Goal: Information Seeking & Learning: Learn about a topic

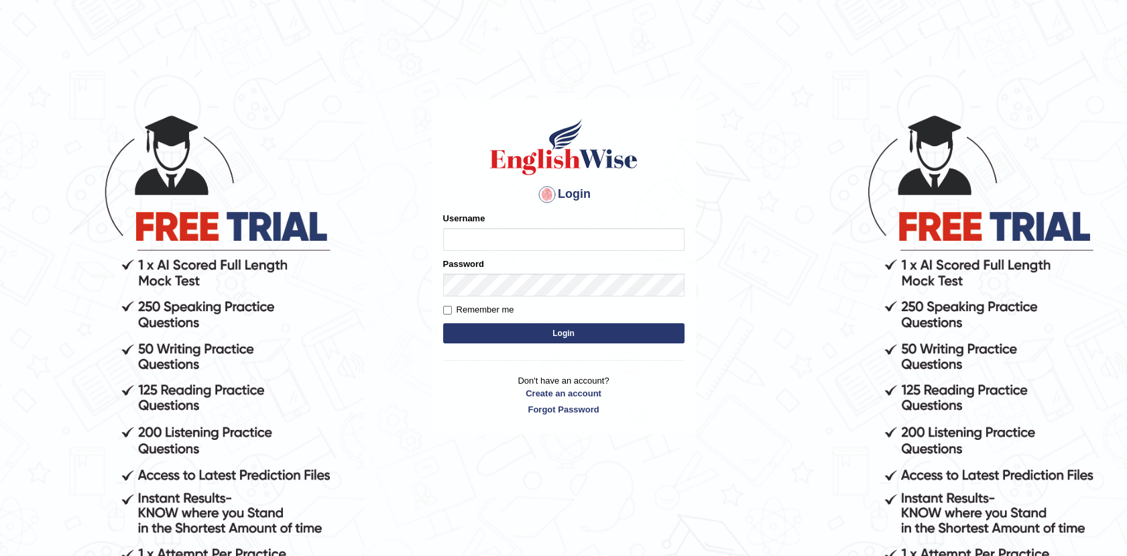
type input "Afreen11"
click at [566, 330] on button "Login" at bounding box center [563, 333] width 241 height 20
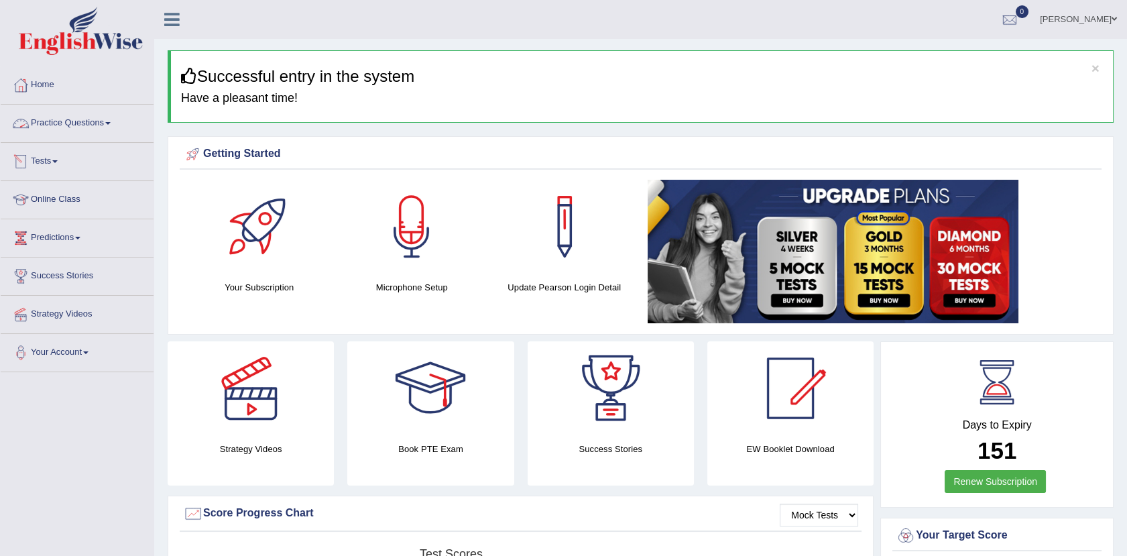
click at [74, 123] on link "Practice Questions" at bounding box center [77, 122] width 153 height 34
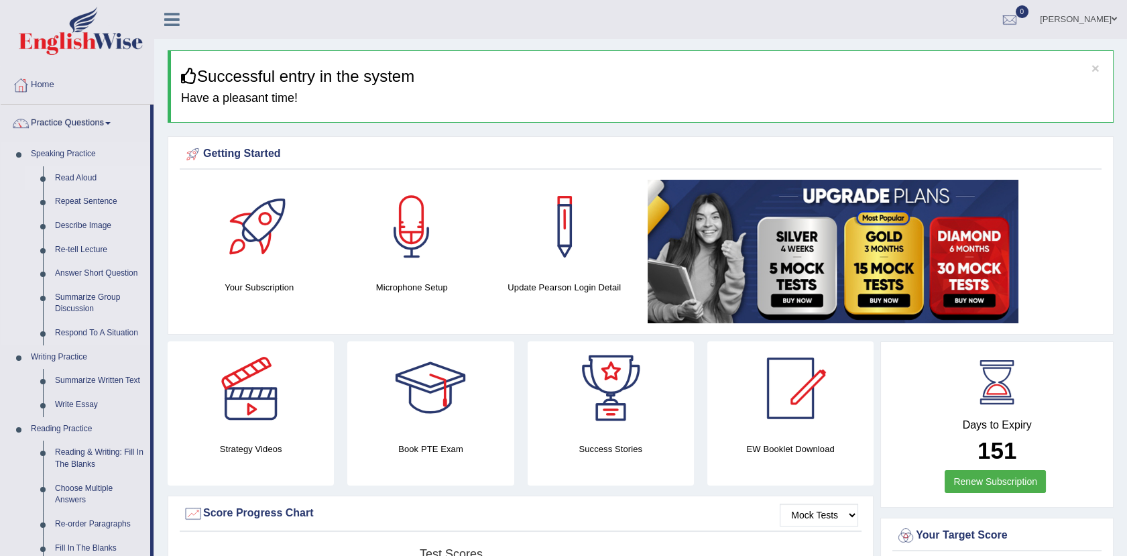
click at [74, 170] on link "Read Aloud" at bounding box center [99, 178] width 101 height 24
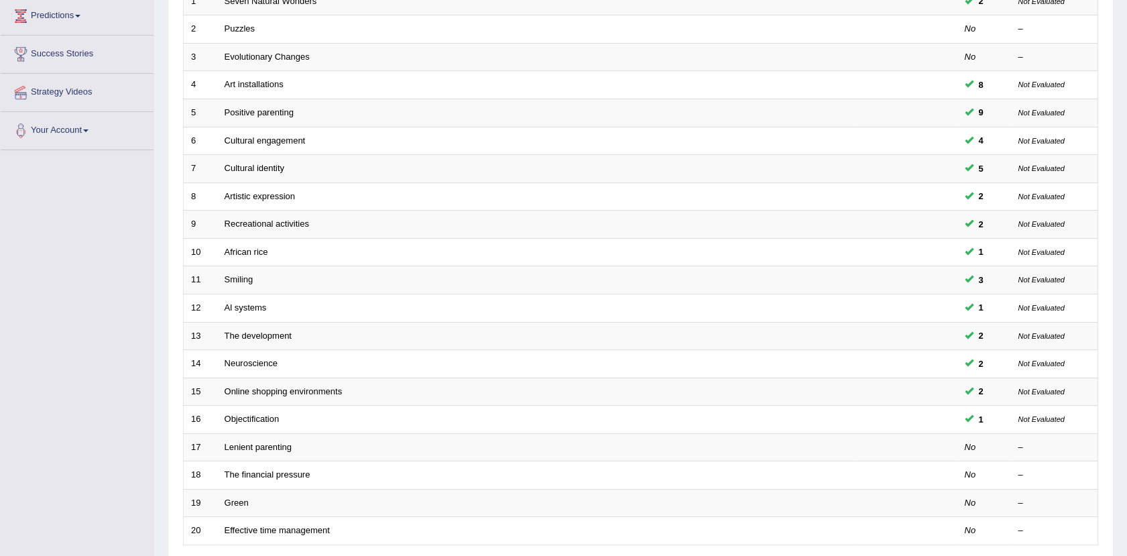
scroll to position [330, 0]
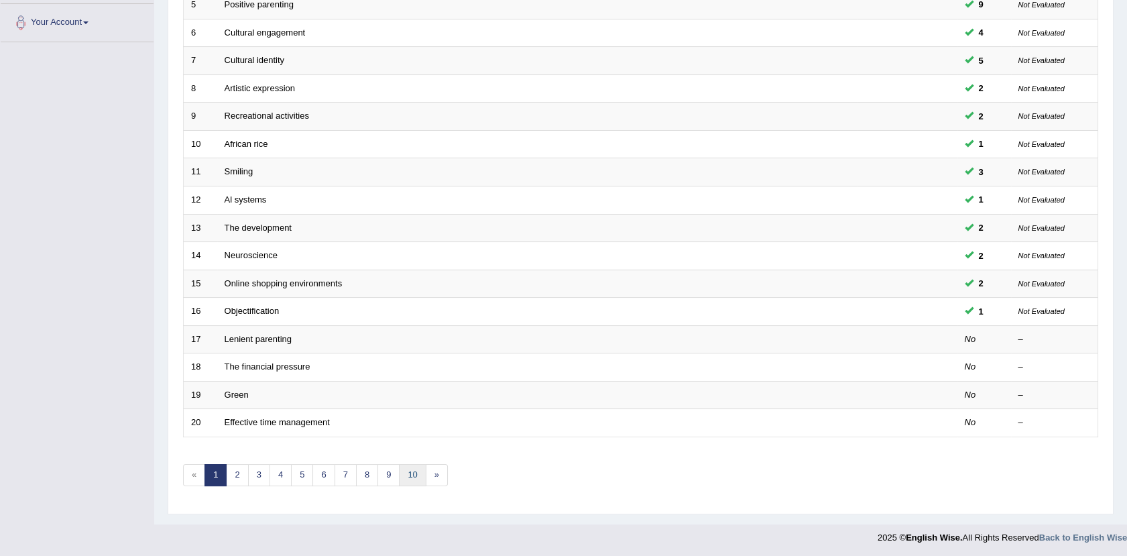
click at [409, 469] on link "10" at bounding box center [412, 475] width 27 height 22
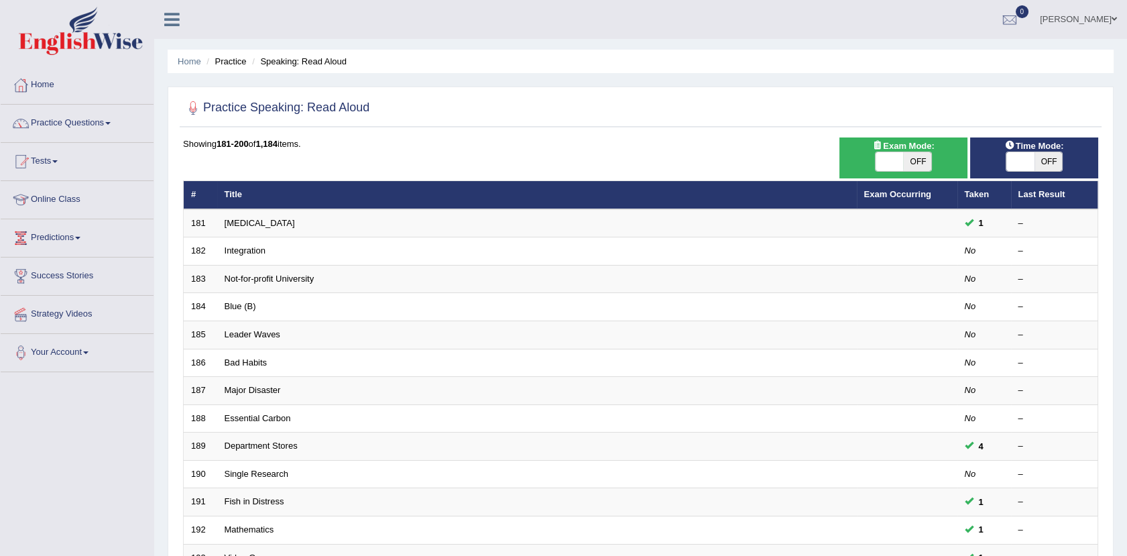
click at [80, 118] on link "Practice Questions" at bounding box center [77, 122] width 153 height 34
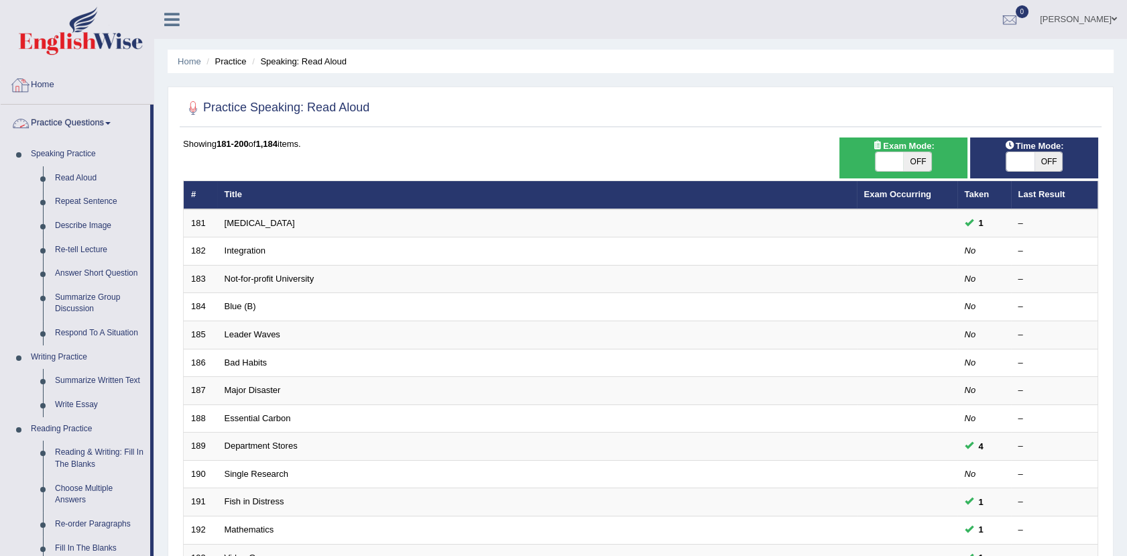
click at [73, 115] on link "Practice Questions" at bounding box center [76, 122] width 150 height 34
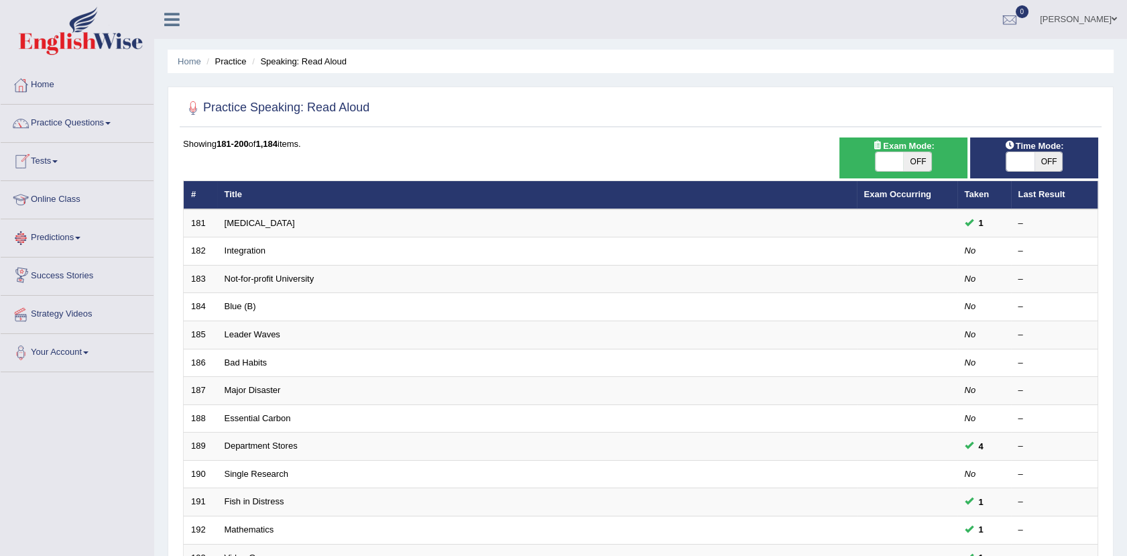
click at [68, 196] on link "Online Class" at bounding box center [77, 198] width 153 height 34
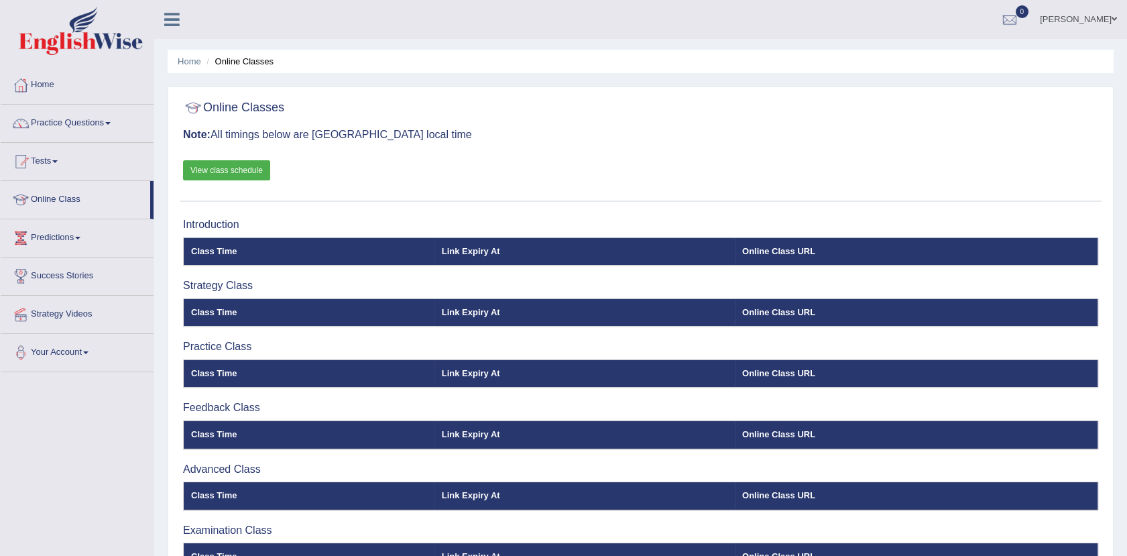
click at [209, 167] on link "View class schedule" at bounding box center [226, 170] width 87 height 20
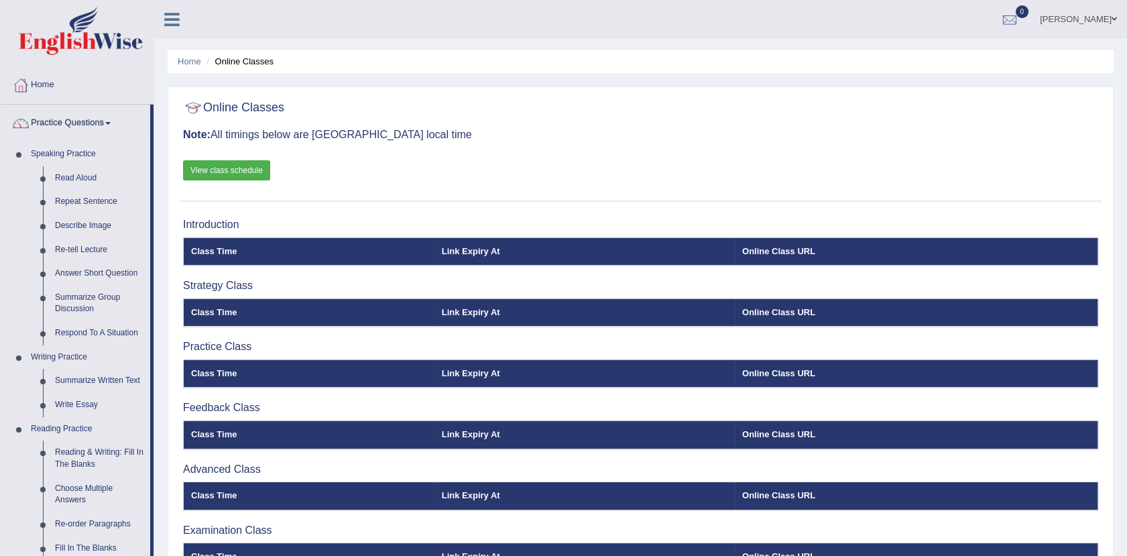
scroll to position [308, 0]
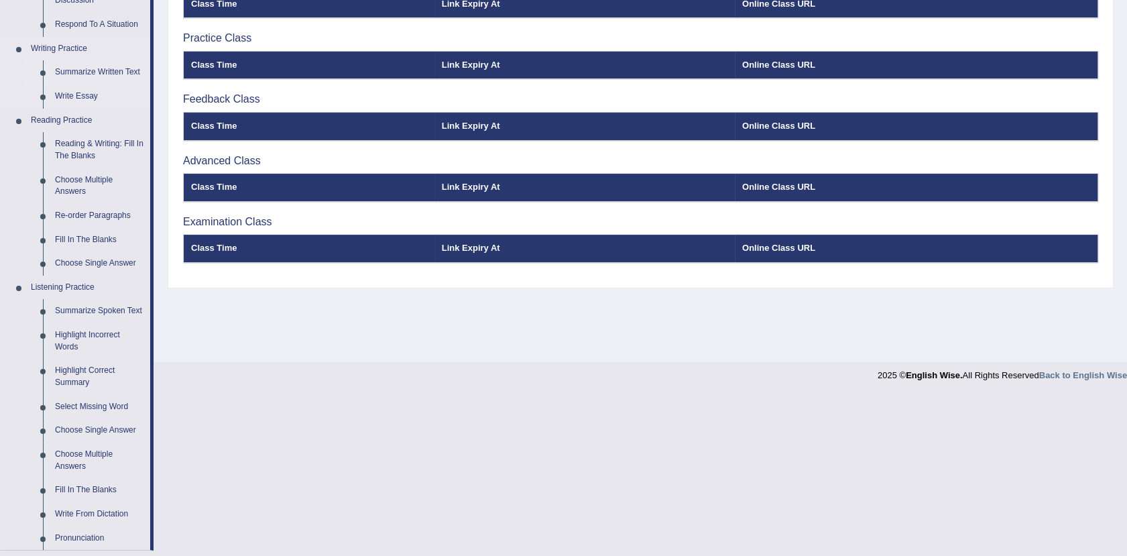
click at [102, 70] on link "Summarize Written Text" at bounding box center [99, 72] width 101 height 24
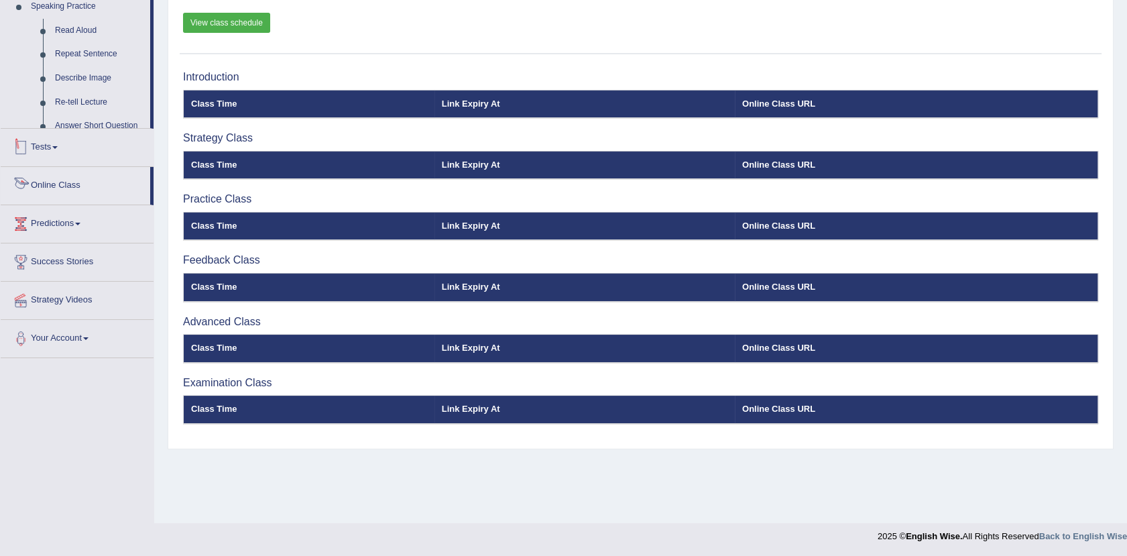
scroll to position [520, 0]
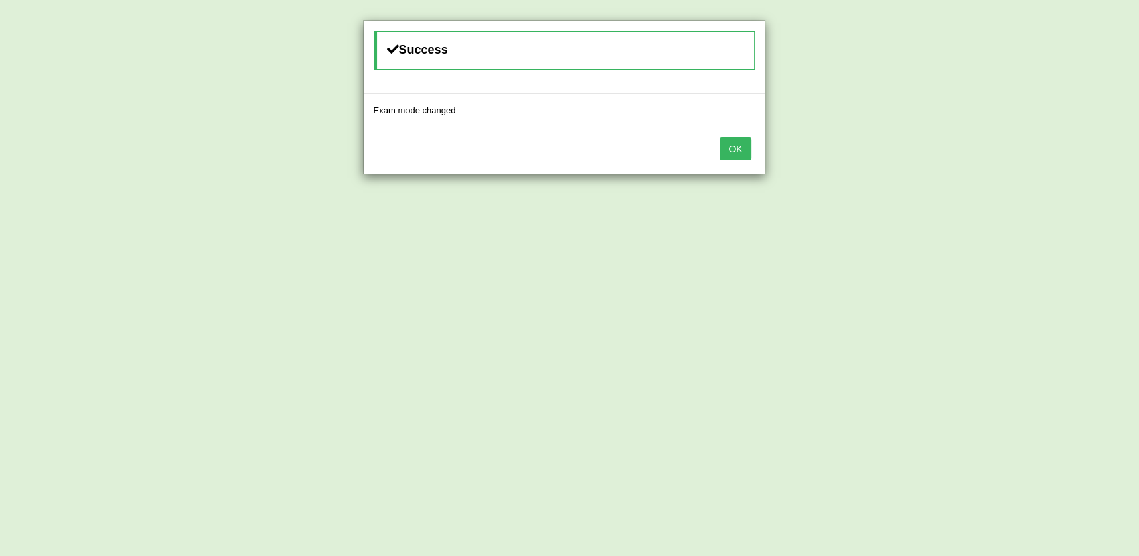
click at [724, 144] on button "OK" at bounding box center [735, 148] width 31 height 23
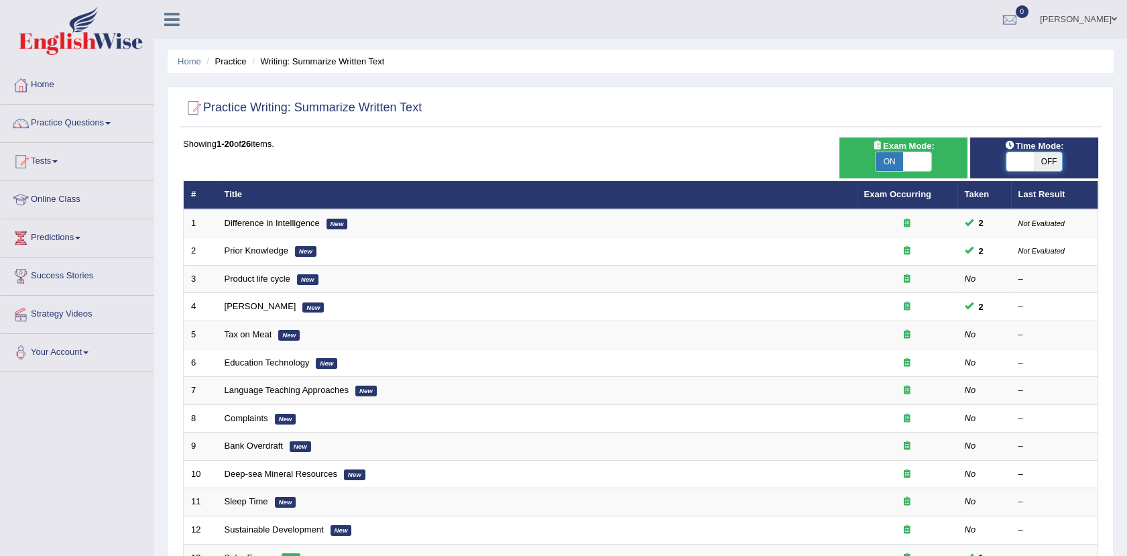
click at [1025, 164] on span at bounding box center [1021, 161] width 28 height 19
checkbox input "true"
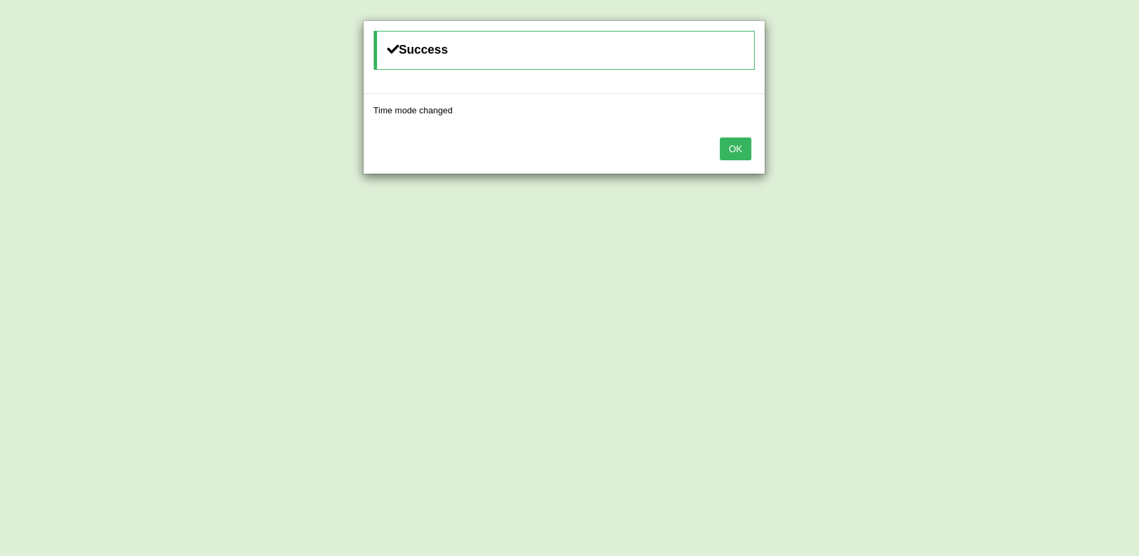
click at [724, 153] on button "OK" at bounding box center [735, 148] width 31 height 23
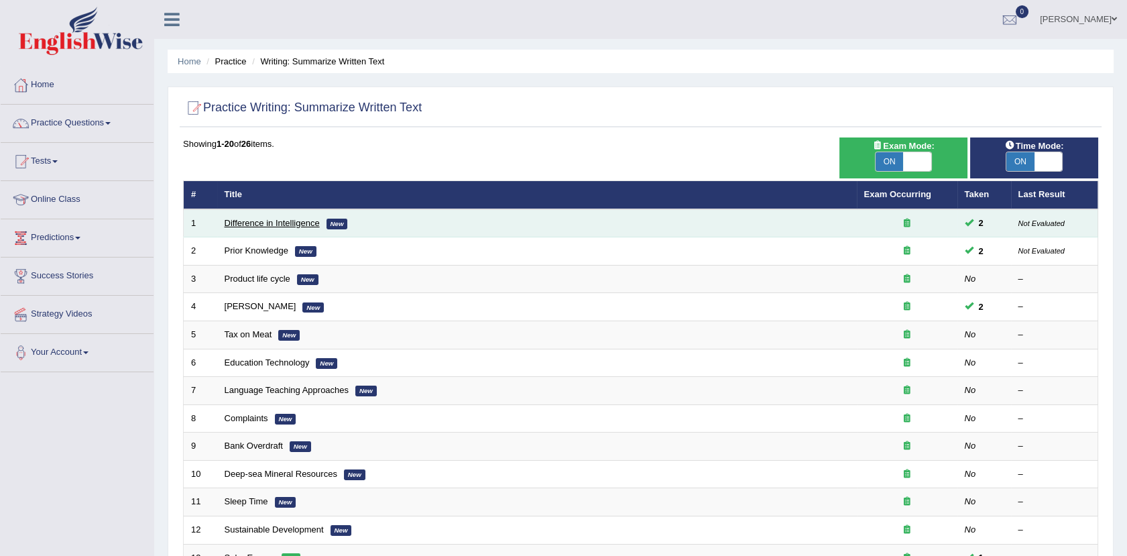
click at [281, 226] on link "Difference in Intelligence" at bounding box center [272, 223] width 95 height 10
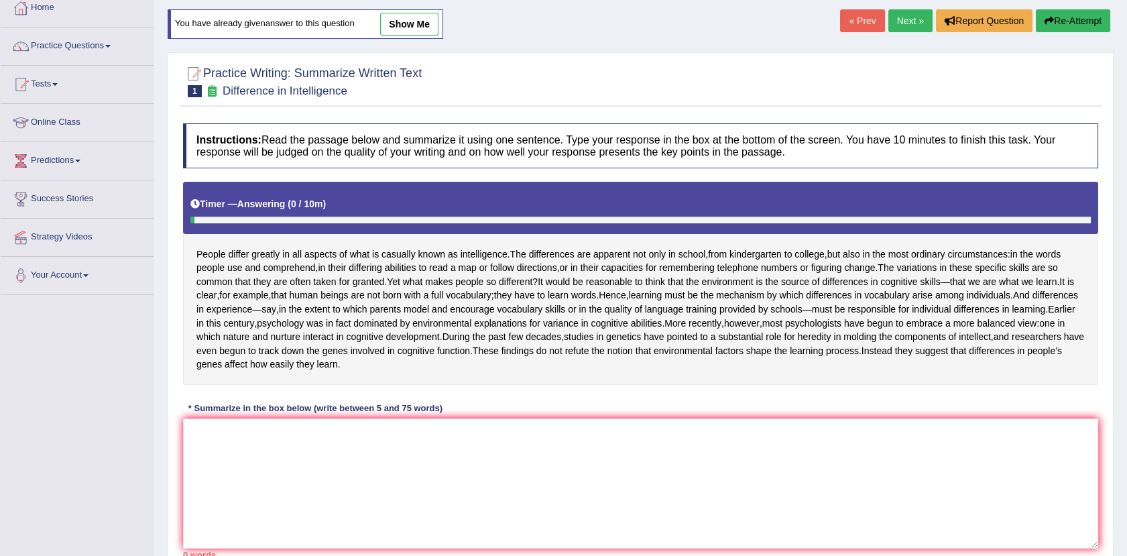
scroll to position [84, 0]
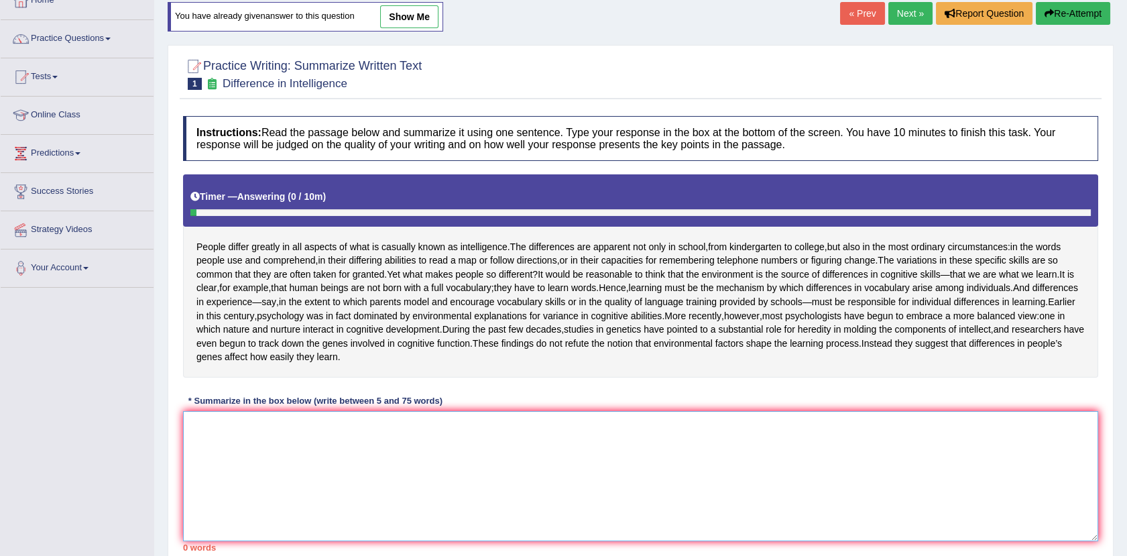
click at [214, 465] on textarea at bounding box center [640, 476] width 915 height 130
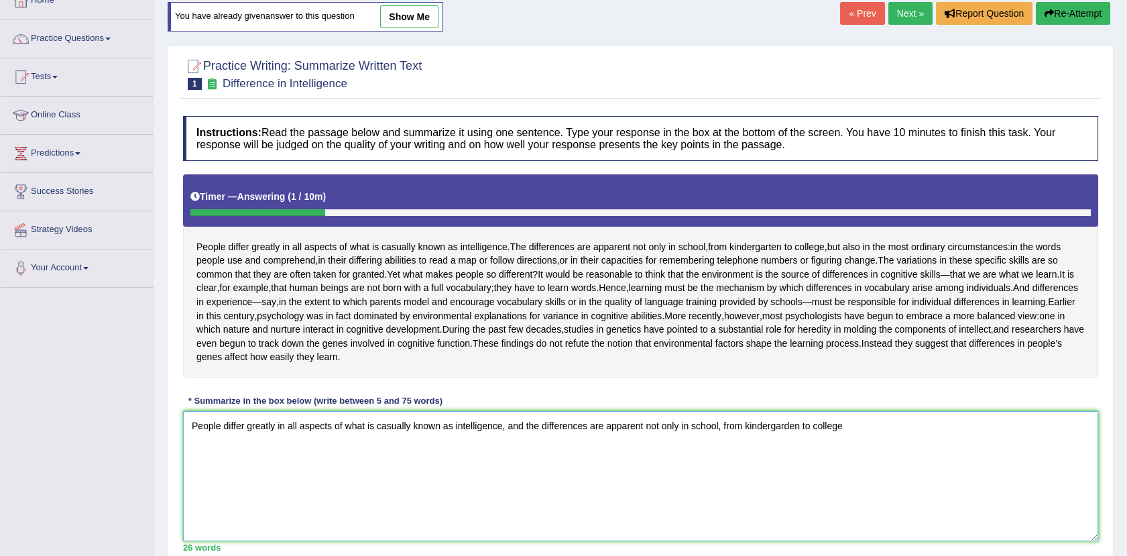
scroll to position [208, 0]
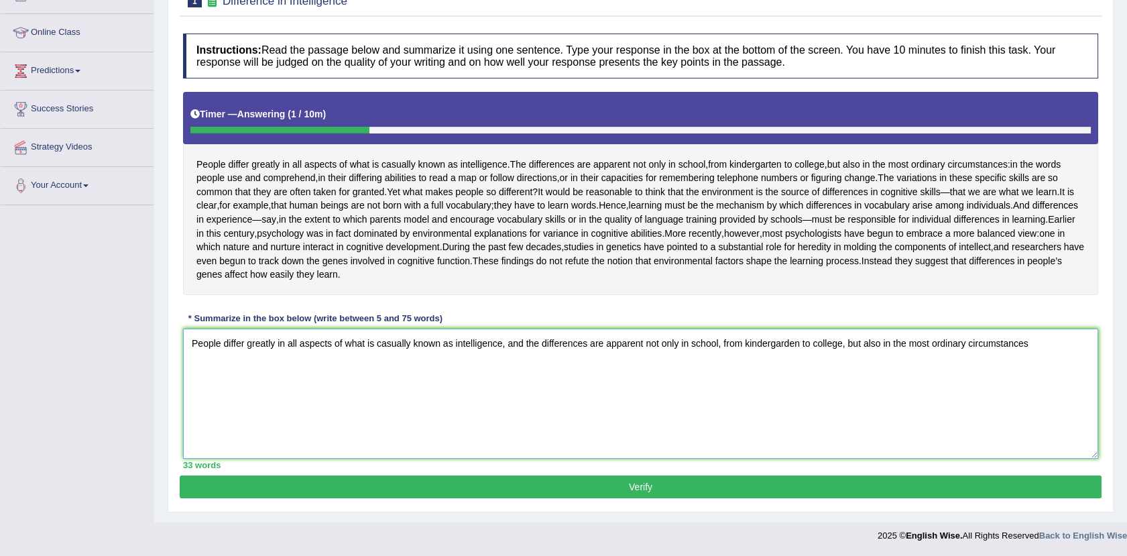
click at [1034, 343] on textarea "People differ greatly in all aspects of what is casually known as intelligence,…" at bounding box center [640, 394] width 915 height 130
click at [260, 366] on textarea "People differ greatly in all aspects of what is casually known as intelligence,…" at bounding box center [640, 394] width 915 height 130
click at [264, 367] on textarea "People differ greatly in all aspects of what is casually known as intelligence,…" at bounding box center [640, 394] width 915 height 130
click at [279, 364] on textarea "People differ greatly in all aspects of what is casually known as intelligence,…" at bounding box center [640, 394] width 915 height 130
click at [287, 363] on textarea "People differ greatly in all aspects of what is casually known as intelligence,…" at bounding box center [640, 394] width 915 height 130
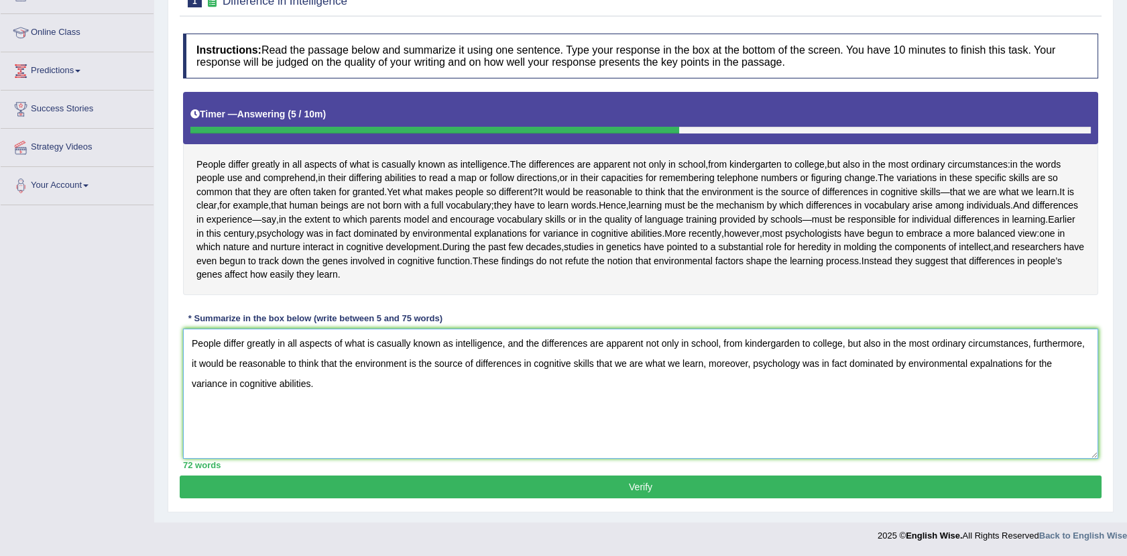
type textarea "People differ greatly in all aspects of what is casually known as intelligence,…"
click at [627, 488] on button "Verify" at bounding box center [641, 486] width 922 height 23
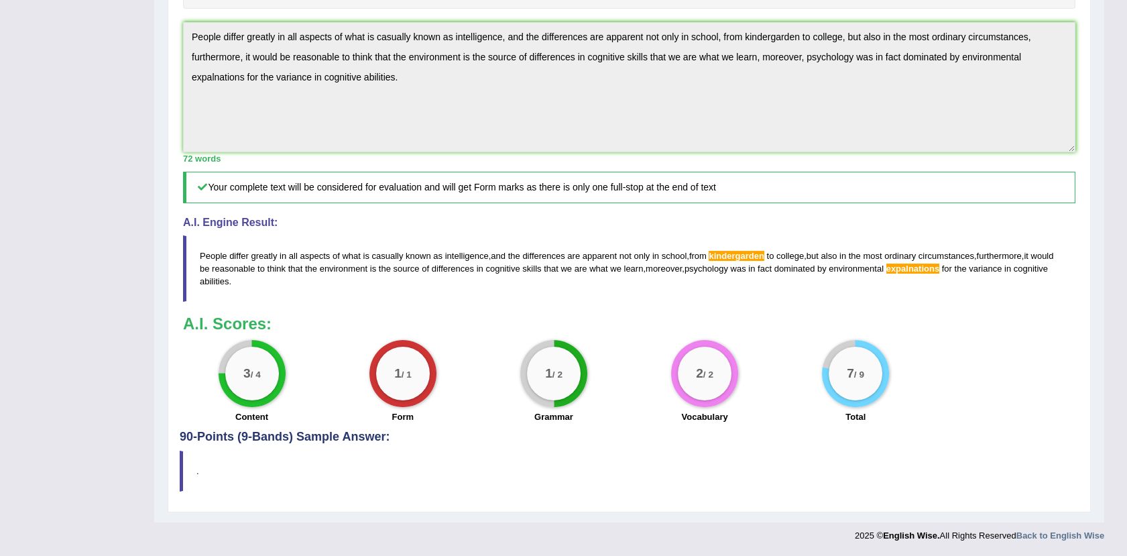
scroll to position [0, 0]
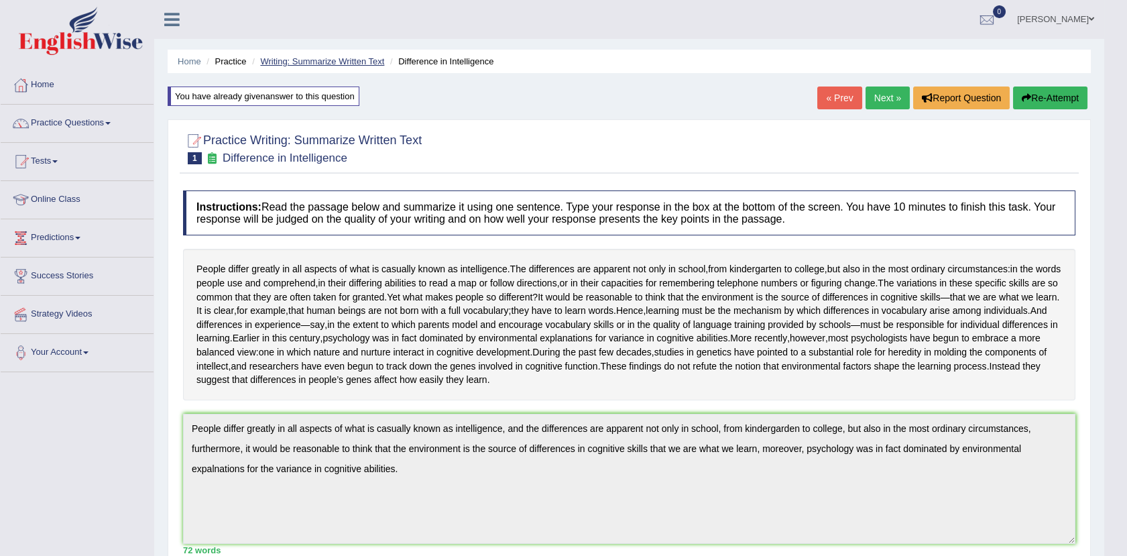
click at [295, 60] on link "Writing: Summarize Written Text" at bounding box center [322, 61] width 124 height 10
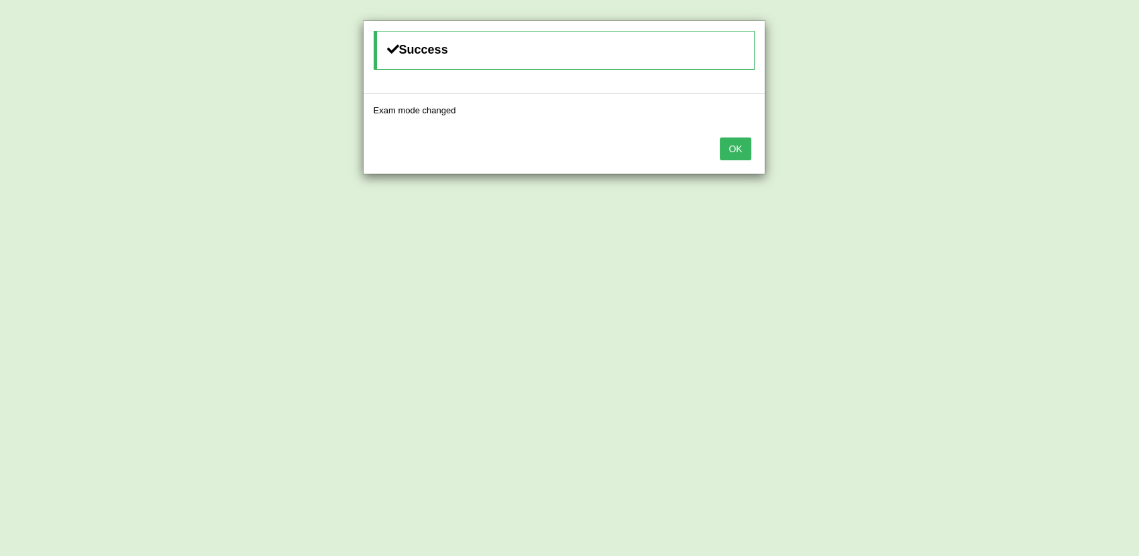
click at [734, 148] on button "OK" at bounding box center [735, 148] width 31 height 23
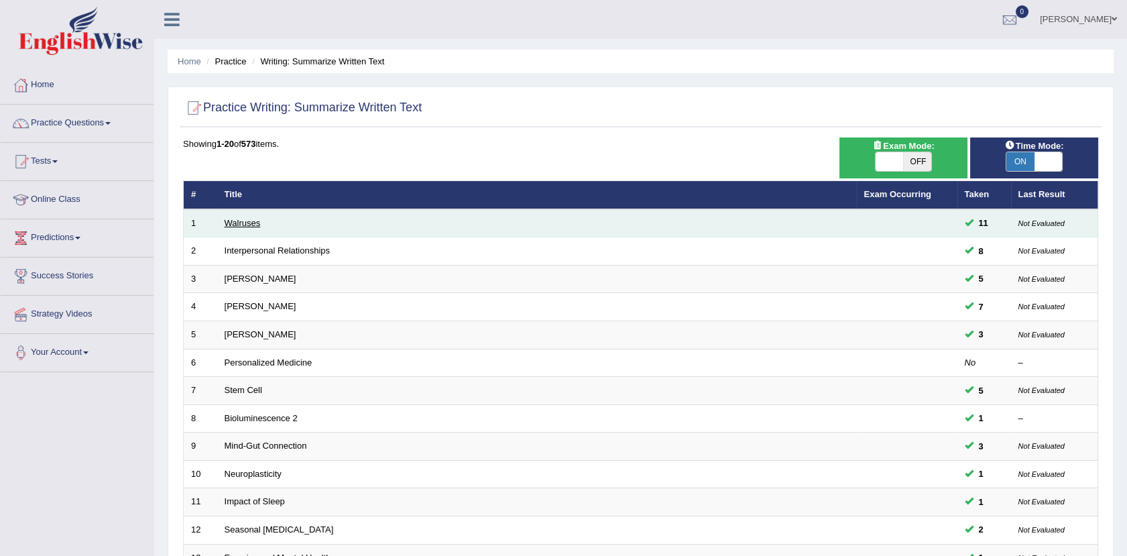
click at [241, 223] on link "Walruses" at bounding box center [243, 223] width 36 height 10
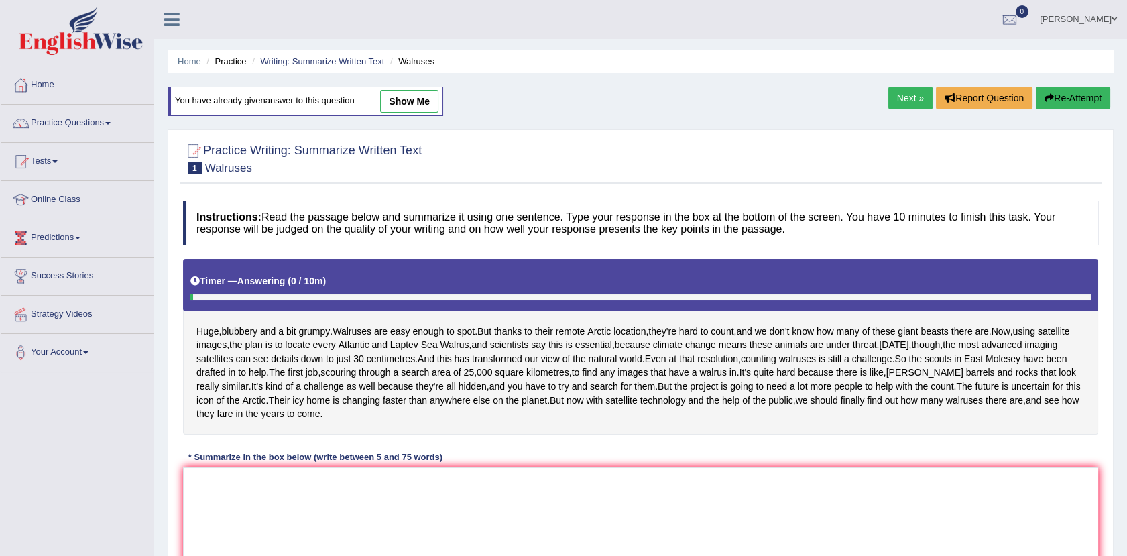
click at [401, 94] on link "show me" at bounding box center [409, 101] width 58 height 23
type textarea "Walruses are easy enough to spot but thanks to their remote Arctic location, th…"
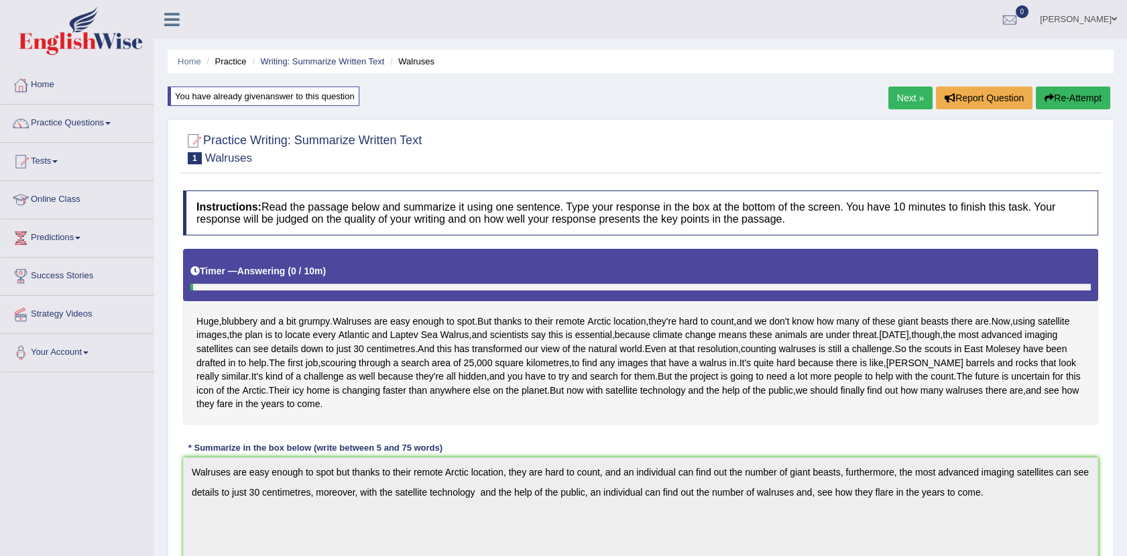
click at [899, 109] on link "Next »" at bounding box center [911, 98] width 44 height 23
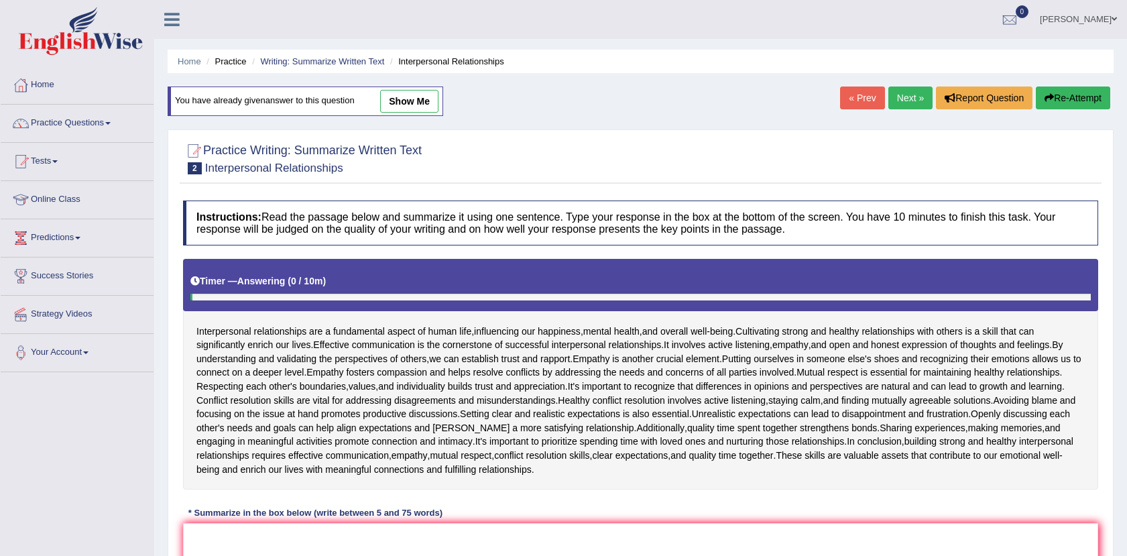
click at [403, 101] on link "show me" at bounding box center [409, 101] width 58 height 23
type textarea "Interpersonal relationships are a fundamental aspect of human life, influencing…"
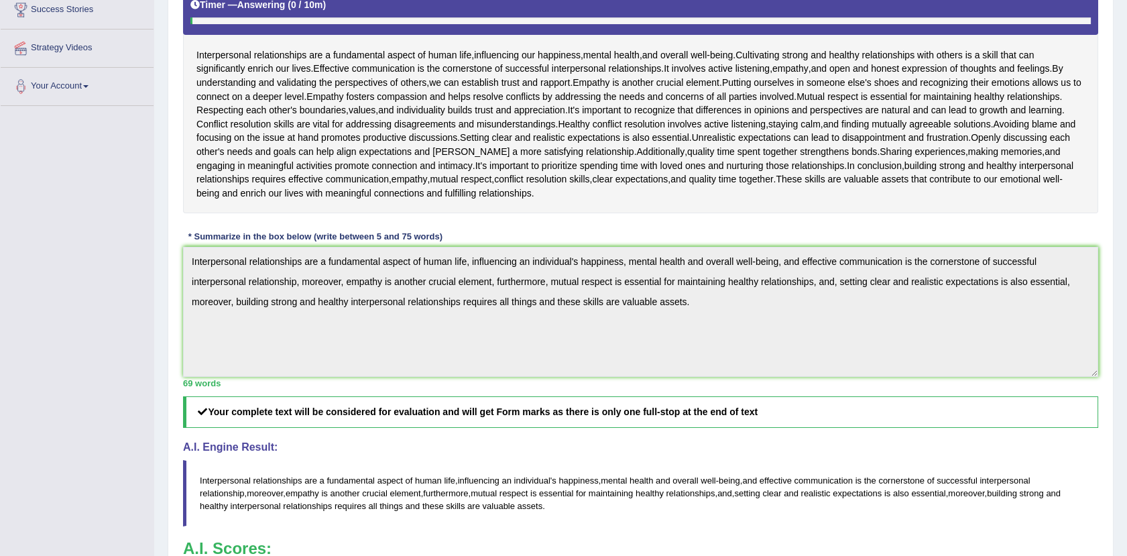
scroll to position [3, 0]
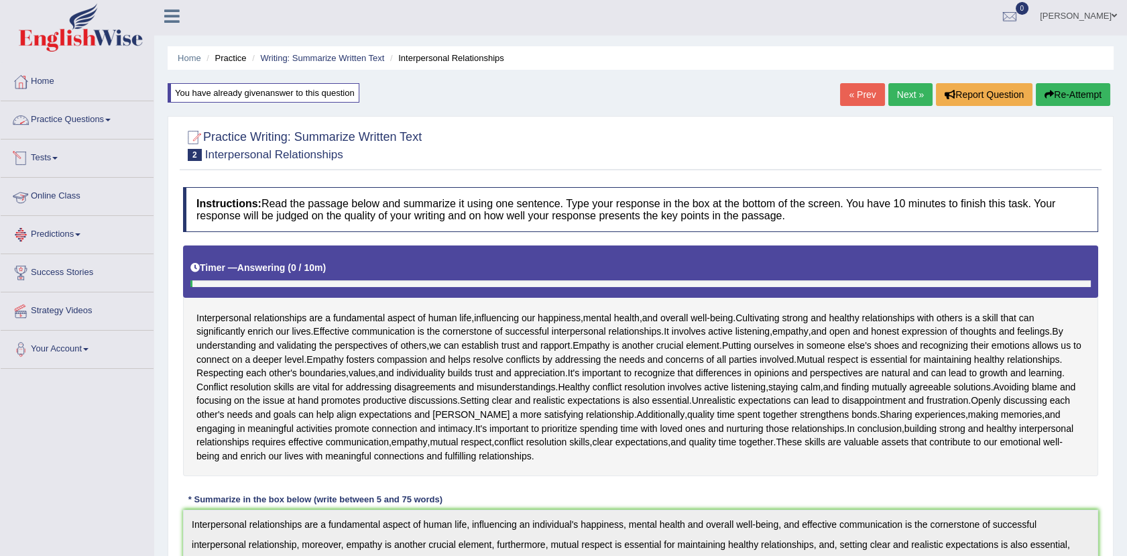
click at [102, 120] on link "Practice Questions" at bounding box center [77, 118] width 153 height 34
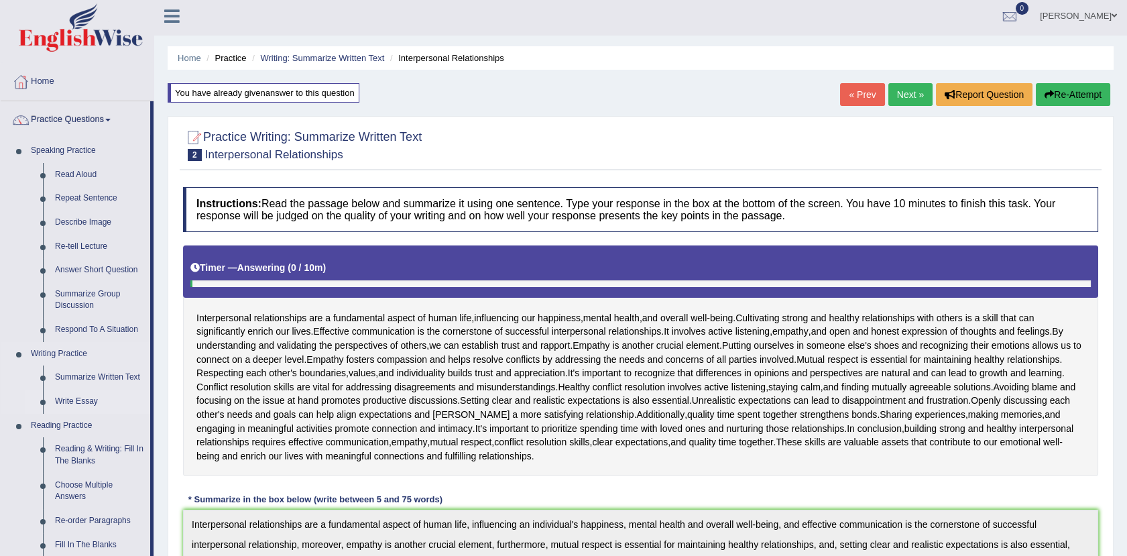
click at [66, 398] on link "Write Essay" at bounding box center [99, 402] width 101 height 24
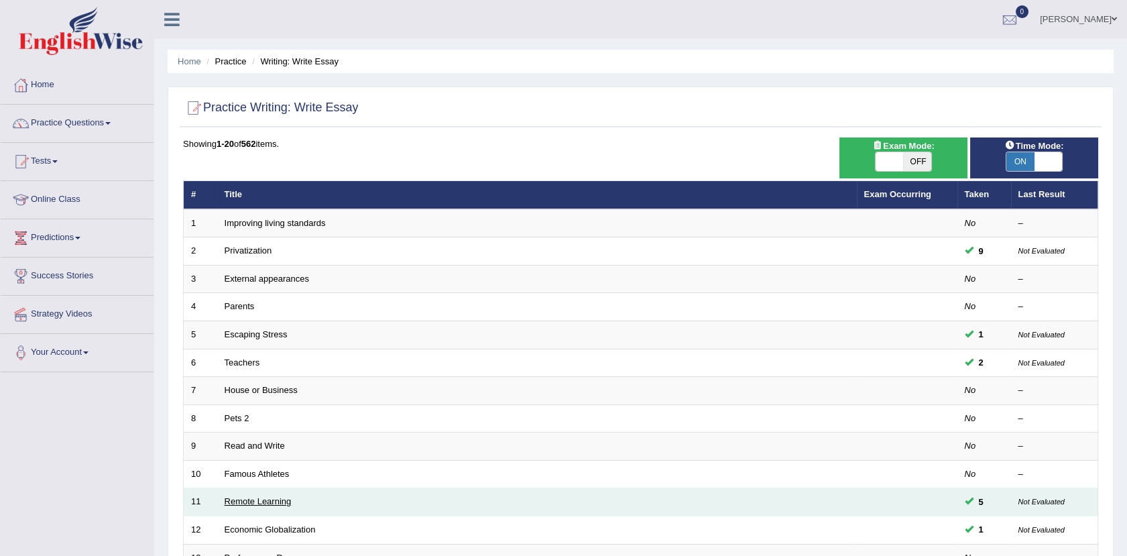
click at [281, 502] on link "Remote Learning" at bounding box center [258, 501] width 67 height 10
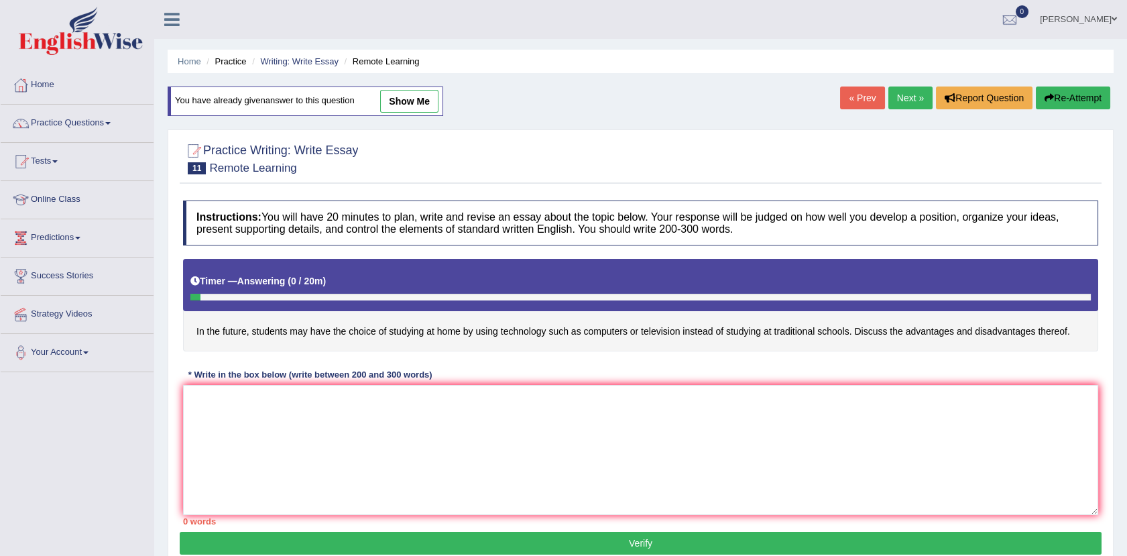
click at [408, 103] on link "show me" at bounding box center [409, 101] width 58 height 23
type textarea "The increasing influence Education of on our lives has ignited numerous discuss…"
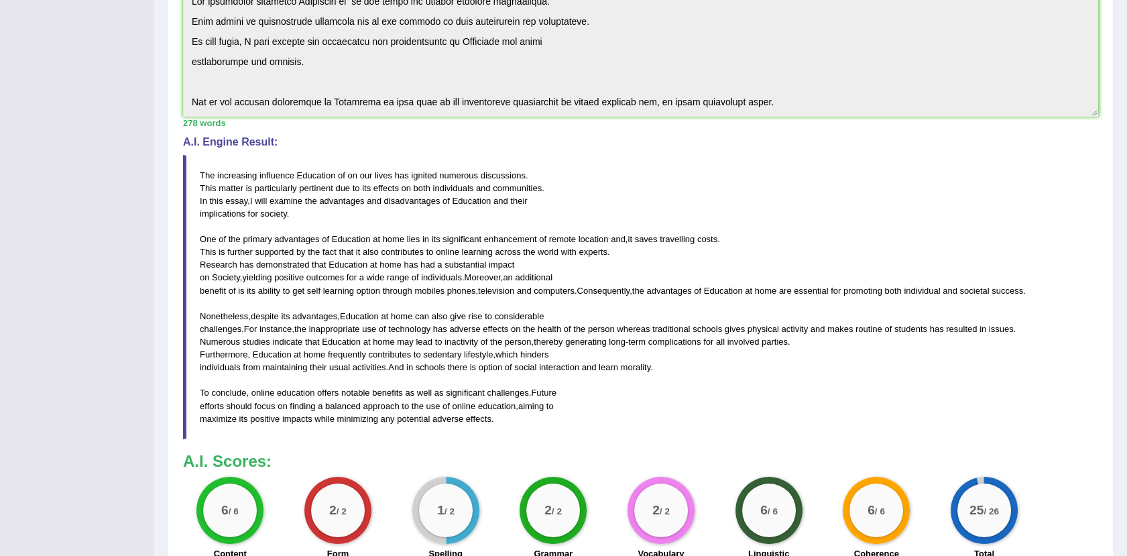
scroll to position [416, 0]
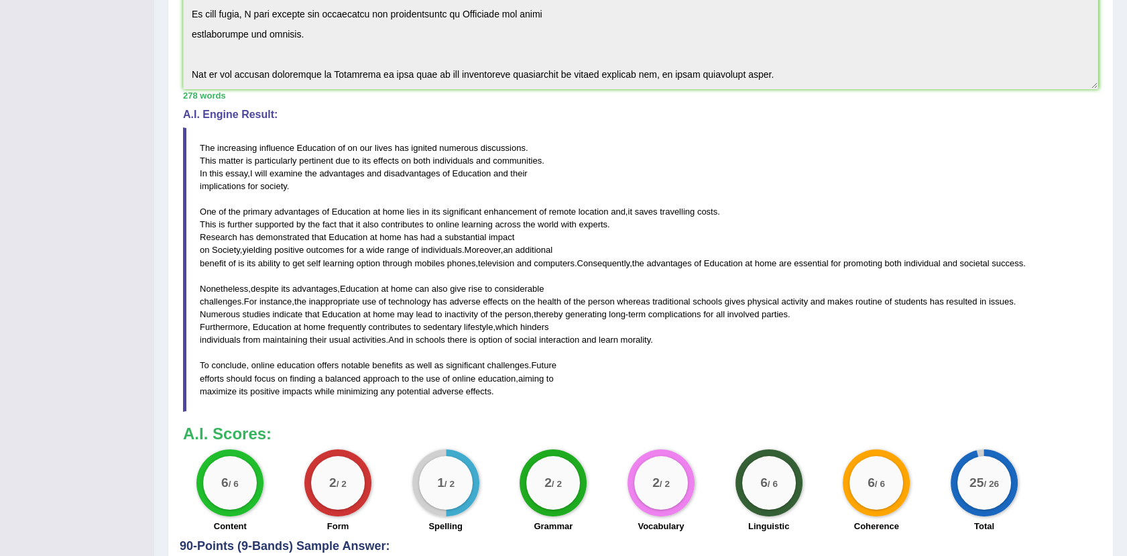
click at [962, 415] on div "Instructions: You will have 20 minutes to plan, write and revise an essay about…" at bounding box center [641, 154] width 922 height 772
drag, startPoint x: 962, startPoint y: 415, endPoint x: 990, endPoint y: 405, distance: 30.5
click at [990, 405] on div "Instructions: You will have 20 minutes to plan, write and revise an essay about…" at bounding box center [641, 154] width 922 height 772
